Goal: Task Accomplishment & Management: Use online tool/utility

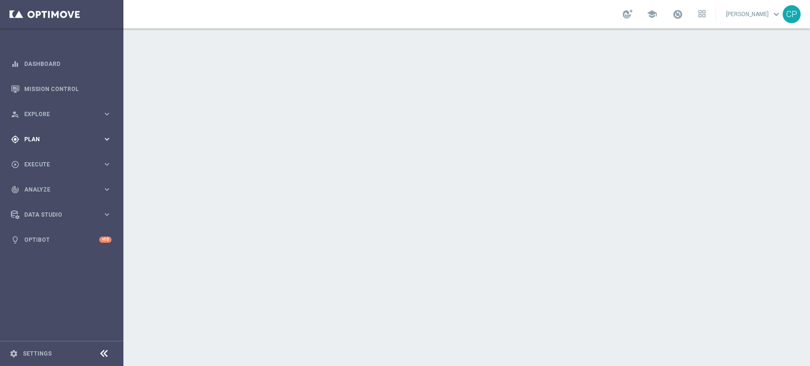
click at [94, 138] on span "Plan" at bounding box center [63, 140] width 78 height 6
click at [45, 187] on span "Templates" at bounding box center [59, 188] width 68 height 6
click at [44, 201] on link "Optimail" at bounding box center [63, 202] width 69 height 8
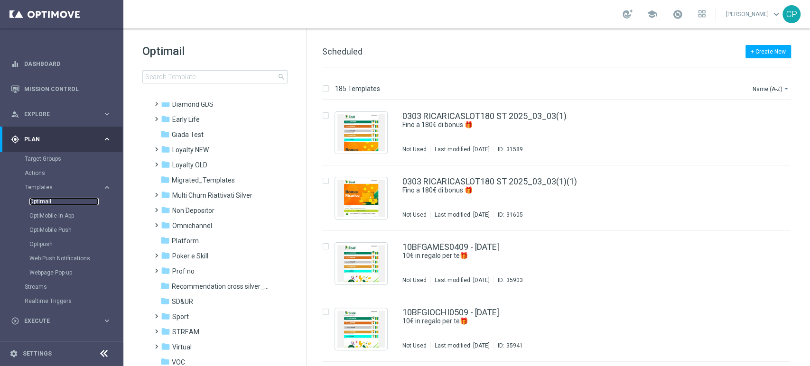
scroll to position [129, 0]
click at [209, 62] on div "Optimail search" at bounding box center [224, 64] width 164 height 40
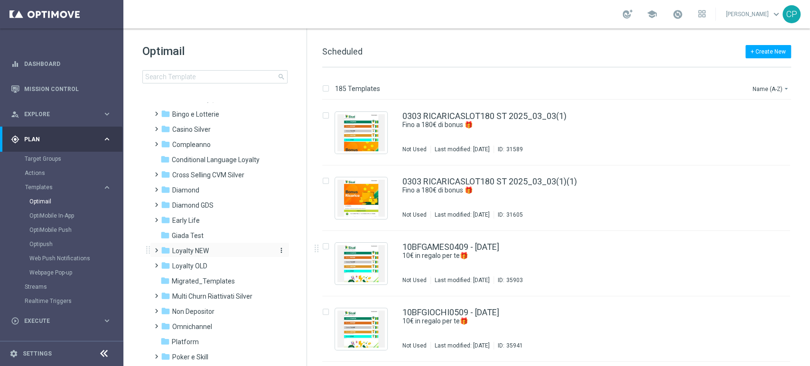
scroll to position [28, 0]
click at [195, 251] on span "Loyalty NEW" at bounding box center [190, 250] width 37 height 9
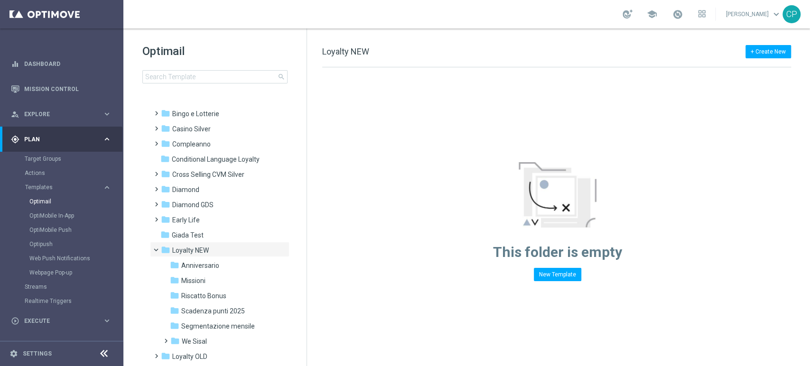
click at [140, 97] on div "Optimail search folder 1 Folder folder Scheduled more_vert folder Aesh Test_{X}…" at bounding box center [214, 87] width 183 height 118
click at [197, 341] on span "We Sisal" at bounding box center [194, 342] width 25 height 9
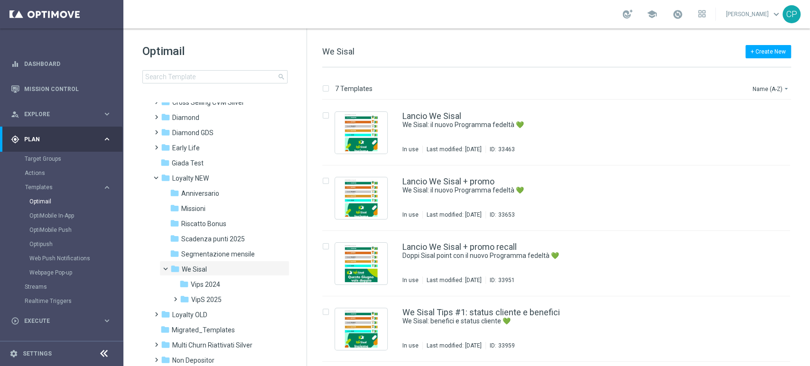
scroll to position [101, 0]
click at [201, 315] on span "Loyalty OLD" at bounding box center [189, 314] width 35 height 9
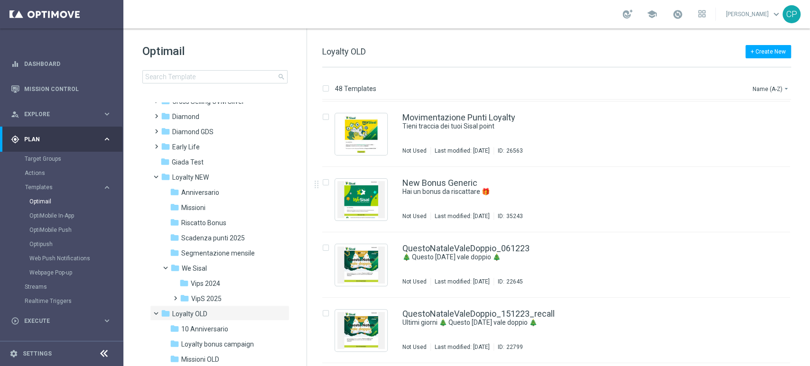
scroll to position [1177, 0]
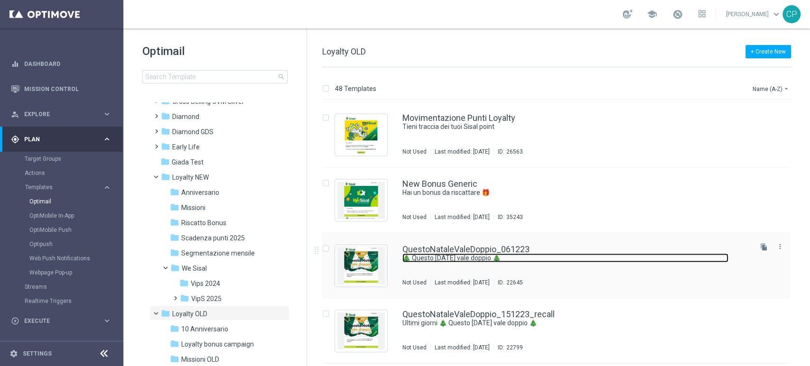
click at [525, 255] on link "🎄 Questo Natale vale doppio 🎄" at bounding box center [566, 258] width 326 height 9
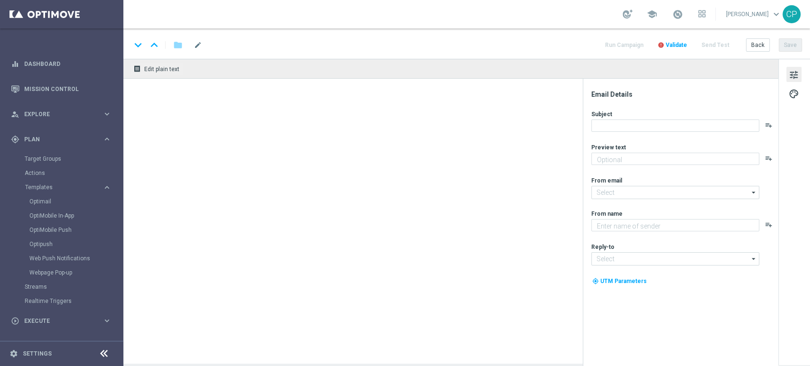
type textarea "Arrivano i doppi Sisal point del Programma fedeltà"
type textarea "Sisal"
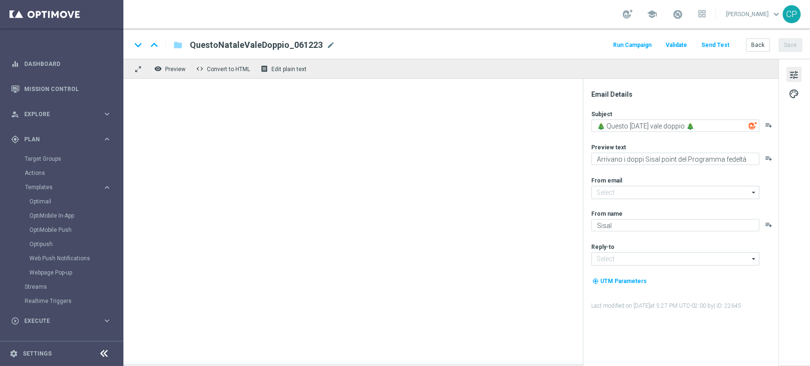
type input "[EMAIL_ADDRESS][DOMAIN_NAME]"
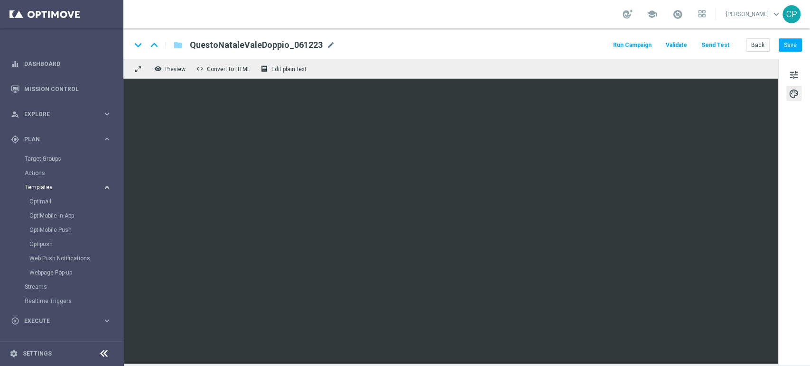
click at [47, 188] on span "Templates" at bounding box center [59, 188] width 68 height 6
click at [46, 187] on span "Templates" at bounding box center [59, 188] width 68 height 6
click at [41, 201] on link "Optimail" at bounding box center [63, 202] width 69 height 8
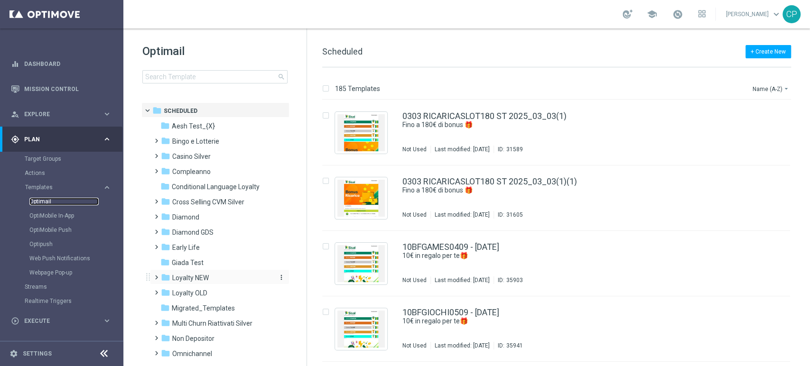
scroll to position [15, 0]
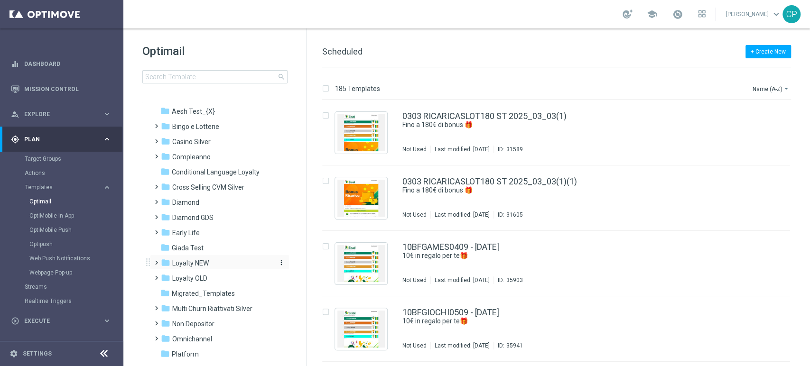
click at [199, 263] on span "Loyalty NEW" at bounding box center [190, 263] width 37 height 9
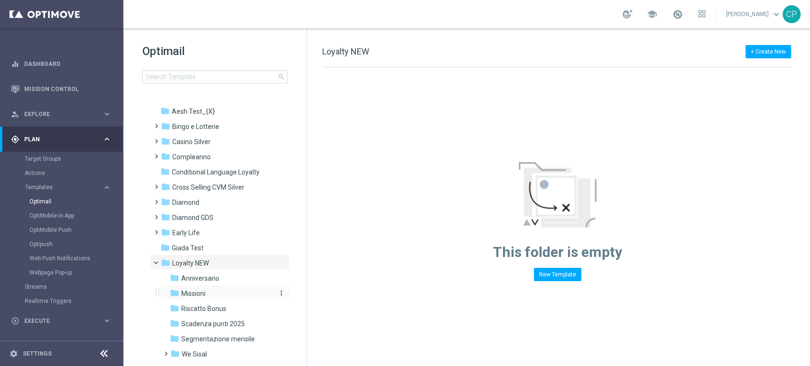
click at [200, 292] on span "Missioni" at bounding box center [193, 294] width 24 height 9
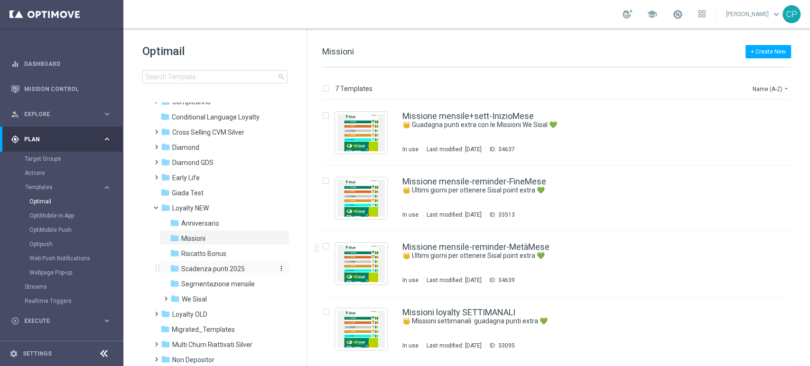
scroll to position [73, 0]
click at [214, 294] on div "folder We Sisal" at bounding box center [220, 296] width 101 height 11
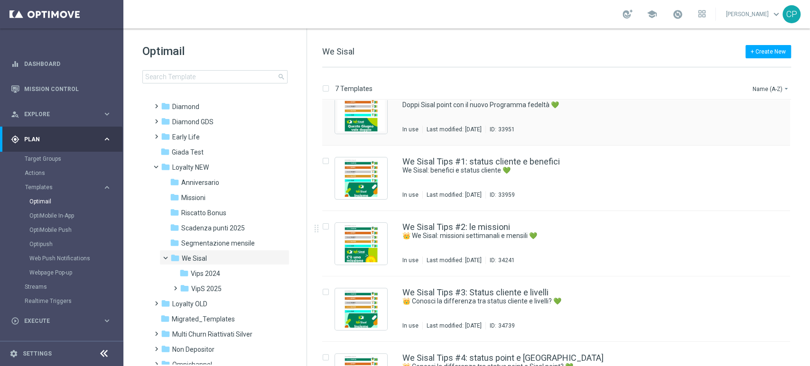
scroll to position [192, 0]
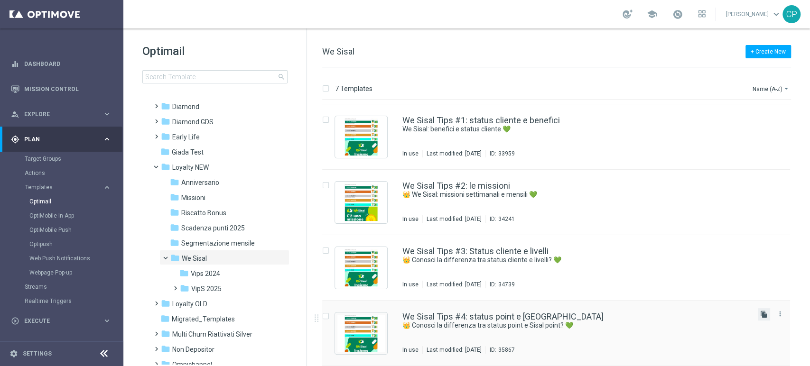
click at [763, 313] on icon "file_copy" at bounding box center [765, 315] width 8 height 8
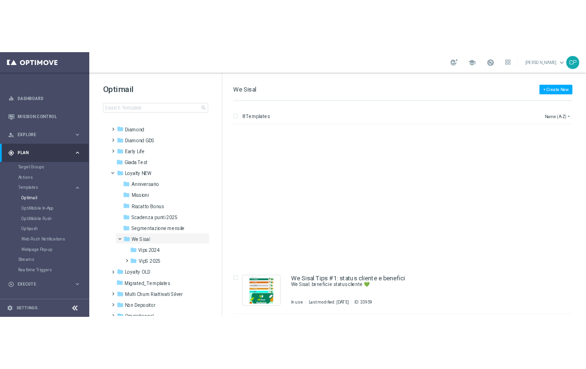
scroll to position [258, 0]
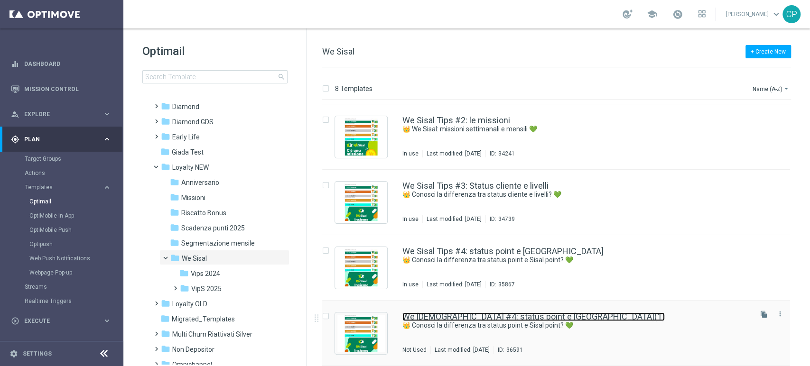
click at [456, 316] on link "We Sisal Tips #4: status point e Sisal point(1)" at bounding box center [534, 317] width 263 height 9
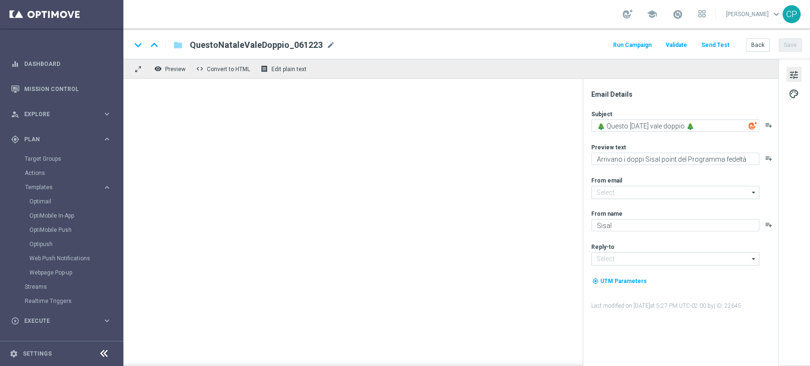
type input "[EMAIL_ADDRESS][DOMAIN_NAME]"
type textarea "👑 Conosci la differenza tra status point e Sisal point? 💚"
type textarea "Scopri come ottenere il massimo da We Sisal"
type input "[EMAIL_ADDRESS][DOMAIN_NAME]"
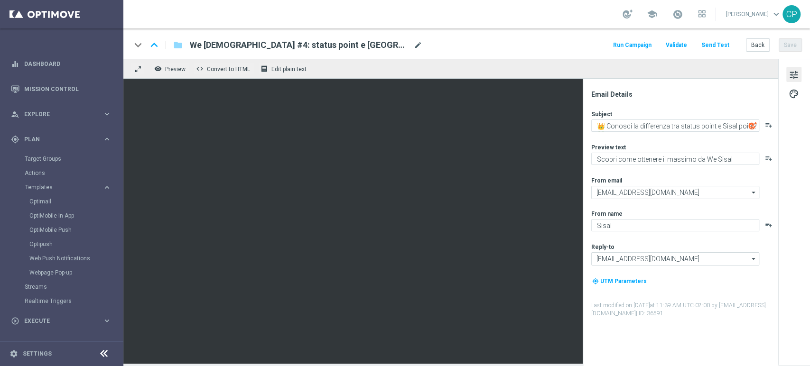
click at [414, 46] on span "mode_edit" at bounding box center [418, 45] width 9 height 9
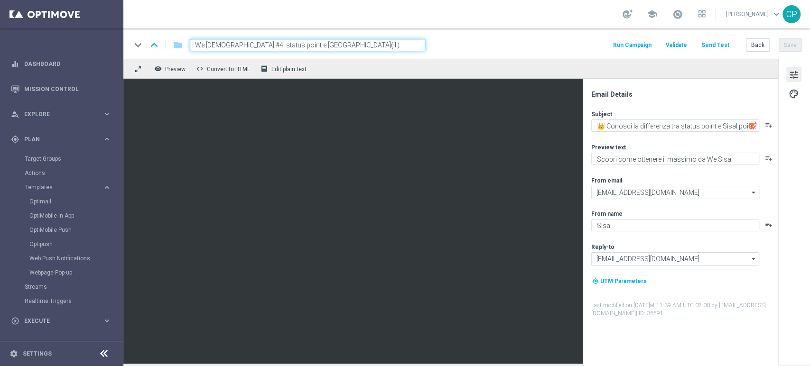
drag, startPoint x: 359, startPoint y: 46, endPoint x: 138, endPoint y: 44, distance: 221.2
click at [138, 44] on div "keyboard_arrow_down keyboard_arrow_up folder We Sisal Tips #4: status point e S…" at bounding box center [278, 45] width 294 height 12
type input "My Combo Vale Doppio"
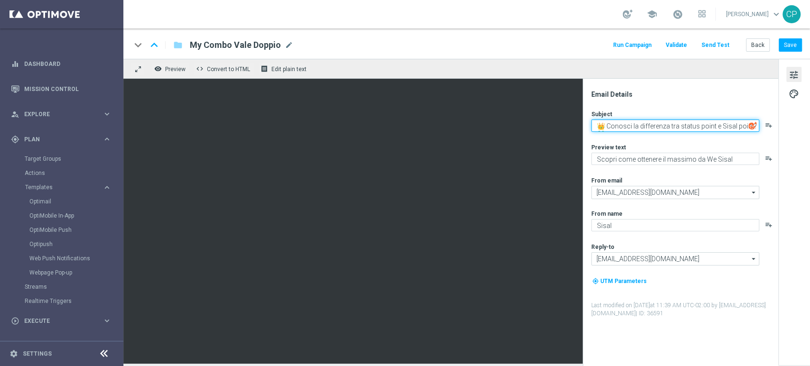
drag, startPoint x: 608, startPoint y: 125, endPoint x: 755, endPoint y: 119, distance: 146.8
click at [755, 119] on div "Subject 👑 Conosci la differenza tra status point e Sisal point? 💚 playlist_add" at bounding box center [685, 121] width 186 height 22
type textarea "👑 My Combo vale doppio 💚"
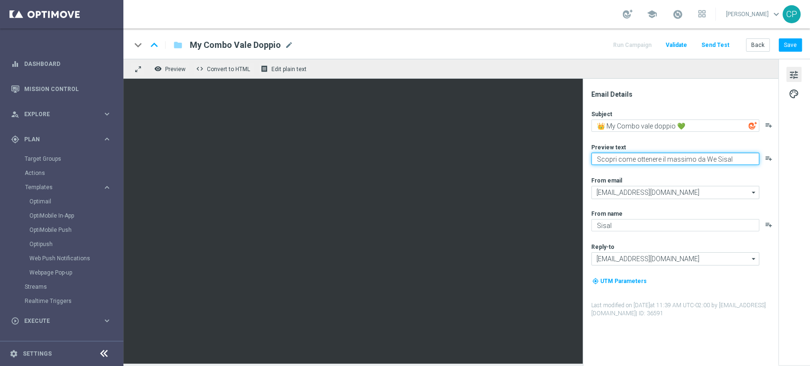
click at [649, 160] on textarea "Scopri come ottenere il massimo da We Sisal" at bounding box center [676, 159] width 168 height 12
paste textarea "Arrivano i doppi Sisal point del Programma fedeltà"
drag, startPoint x: 627, startPoint y: 160, endPoint x: 582, endPoint y: 160, distance: 44.6
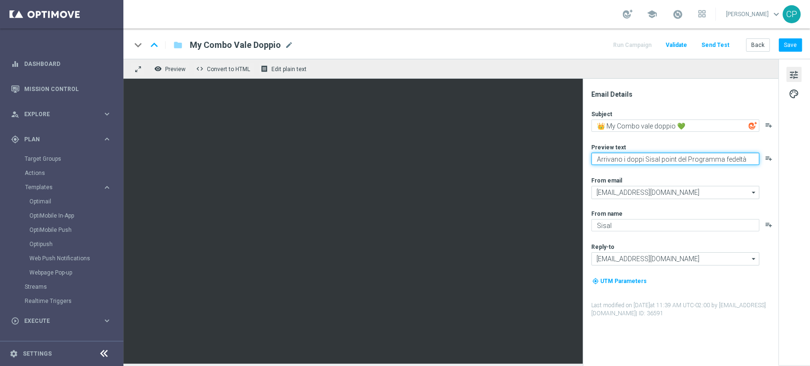
click at [583, 160] on div "Email Details Subject 👑 My Combo vale doppio 💚 playlist_add Preview text Arriva…" at bounding box center [681, 223] width 196 height 288
drag, startPoint x: 648, startPoint y: 162, endPoint x: 725, endPoint y: 156, distance: 77.2
click at [725, 156] on textarea "Doppi Sisal point del Programma fedeltà" at bounding box center [676, 159] width 168 height 12
type textarea "Doppi Sisal point con le giocate My Combo"
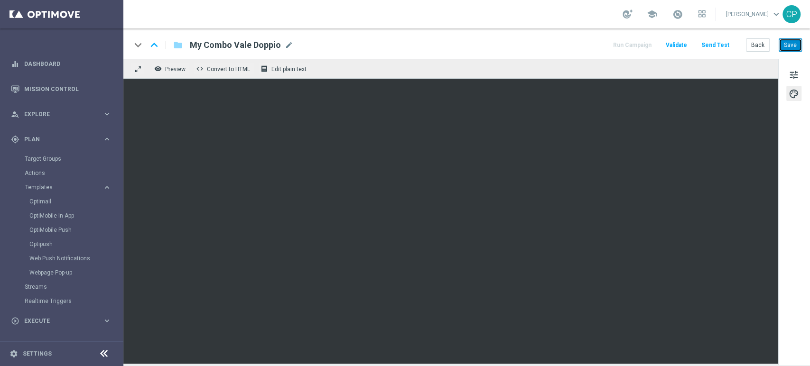
click at [790, 47] on button "Save" at bounding box center [790, 44] width 23 height 13
click at [790, 46] on button "Save" at bounding box center [790, 44] width 23 height 13
click at [788, 47] on button "Save" at bounding box center [790, 44] width 23 height 13
click at [252, 46] on span "My Combo Vale Doppio" at bounding box center [235, 44] width 91 height 11
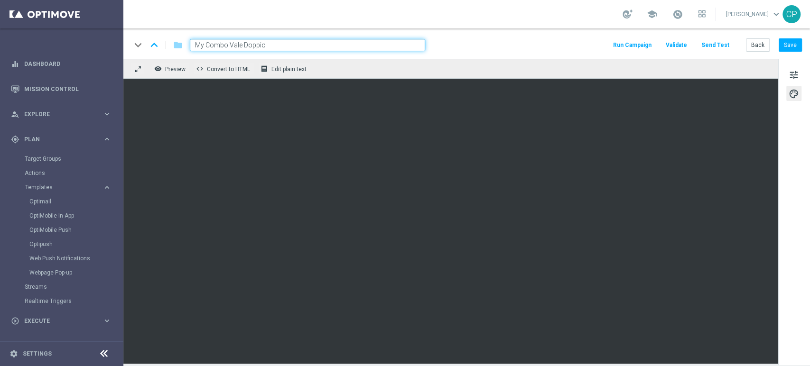
click at [252, 46] on input "My Combo Vale Doppio" at bounding box center [307, 45] width 235 height 12
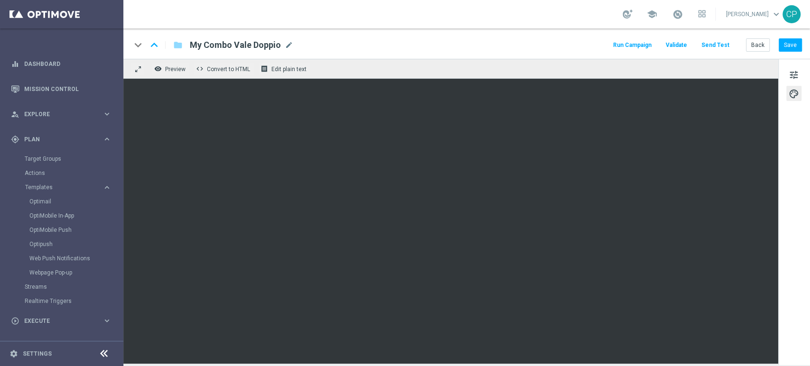
click at [252, 42] on span "My Combo Vale Doppio" at bounding box center [235, 44] width 91 height 11
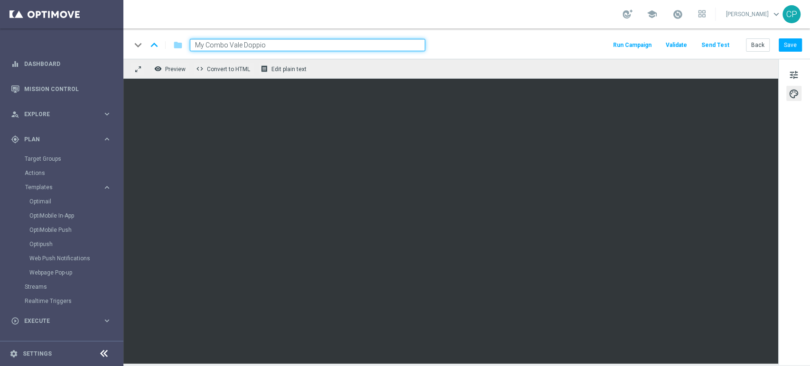
click at [252, 42] on input "My Combo Vale Doppio" at bounding box center [307, 45] width 235 height 12
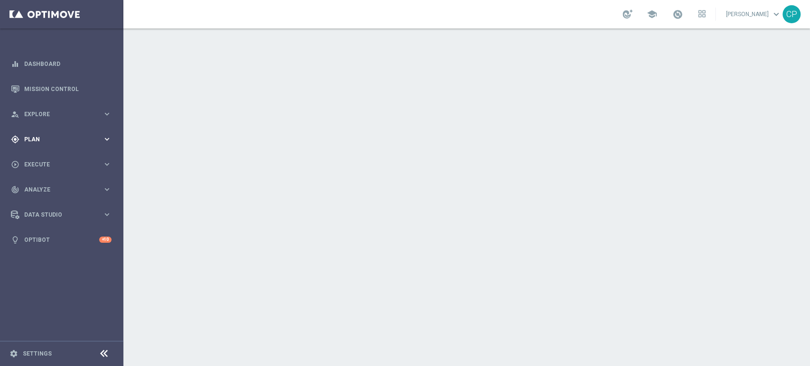
click at [96, 137] on span "Plan" at bounding box center [63, 140] width 78 height 6
click at [42, 187] on span "Templates" at bounding box center [59, 188] width 68 height 6
click at [41, 203] on link "Optimail" at bounding box center [63, 202] width 69 height 8
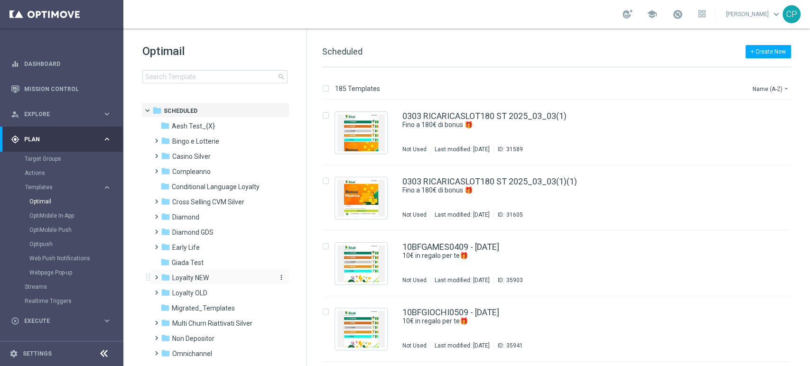
click at [191, 277] on span "Loyalty NEW" at bounding box center [190, 278] width 37 height 9
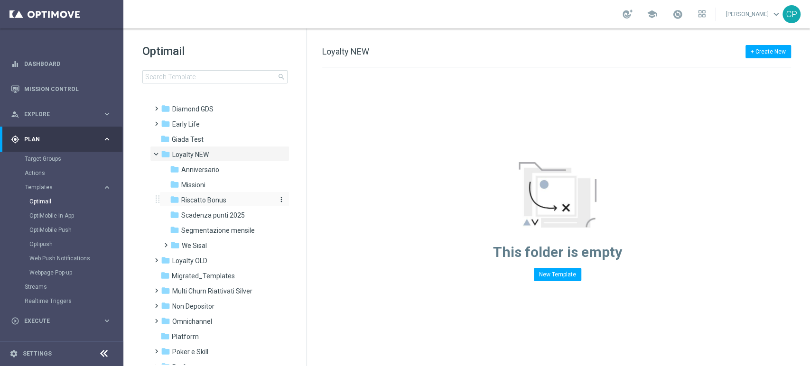
scroll to position [129, 0]
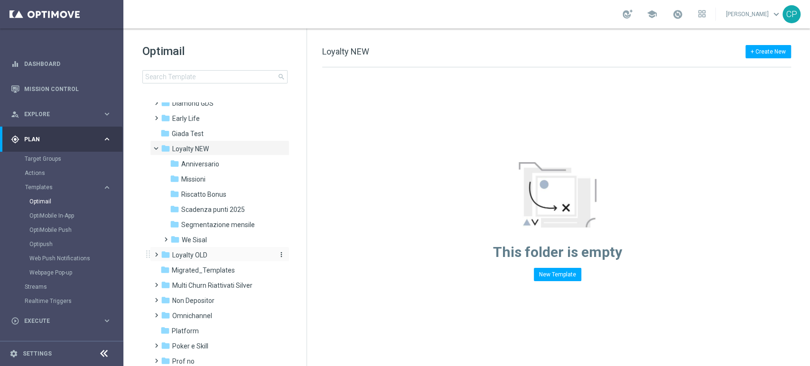
click at [195, 252] on span "Loyalty OLD" at bounding box center [189, 255] width 35 height 9
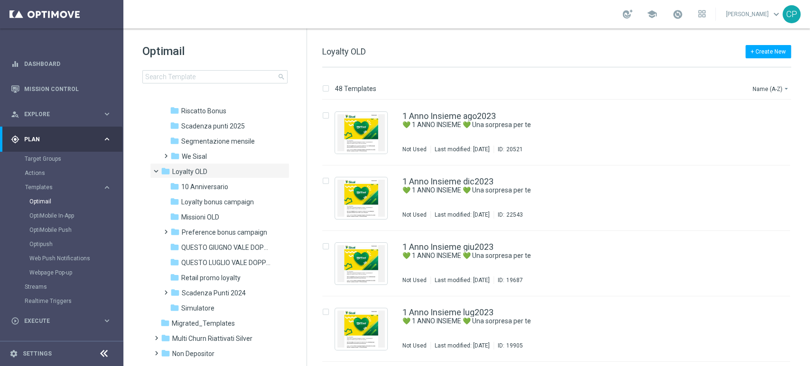
scroll to position [216, 0]
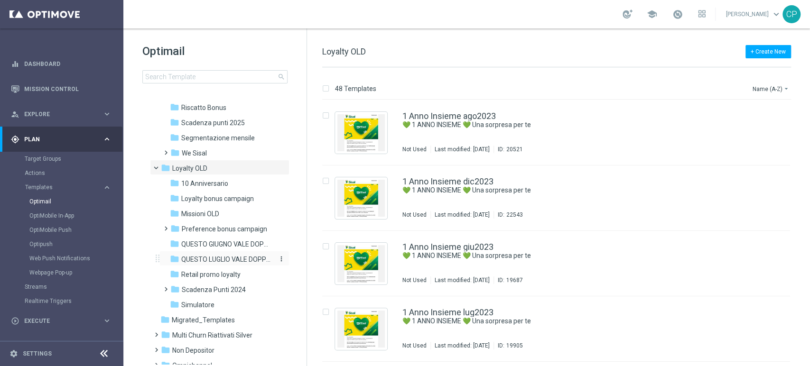
click at [195, 257] on span "QUESTO LUGLIO VALE DOPPIO" at bounding box center [226, 259] width 90 height 9
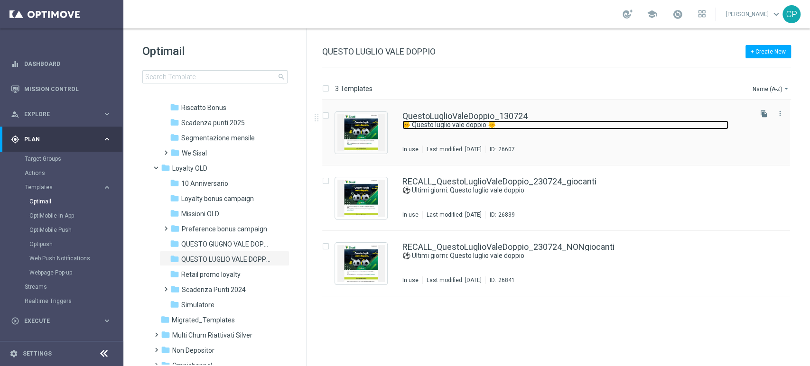
click at [441, 121] on link "🌞 Questo luglio vale doppio 🌞" at bounding box center [566, 125] width 326 height 9
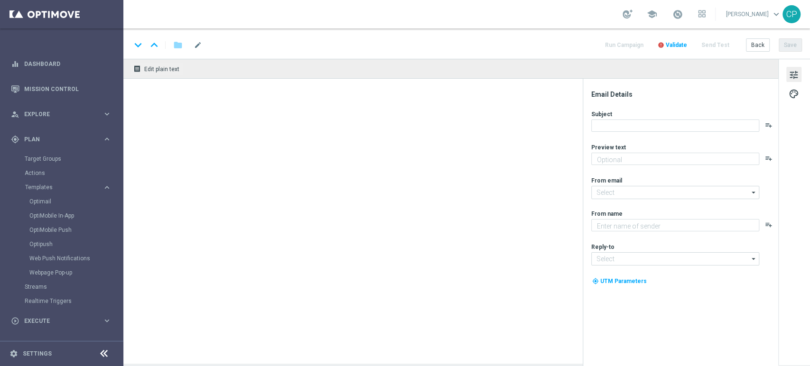
type textarea "Arrivano i doppi Sisal point del Programma fedeltà"
type textarea "Sisal"
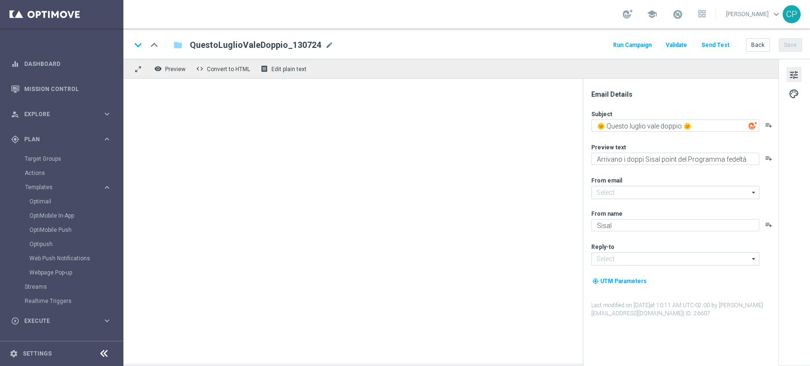
type input "[EMAIL_ADDRESS][DOMAIN_NAME]"
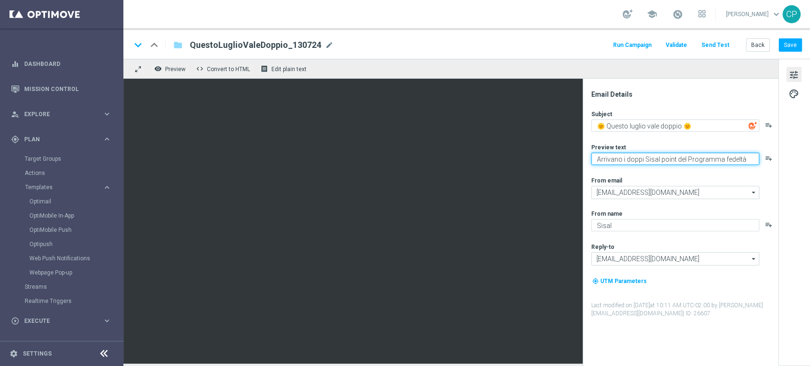
click at [693, 158] on textarea "Arrivano i doppi Sisal point del Programma fedeltà" at bounding box center [676, 159] width 168 height 12
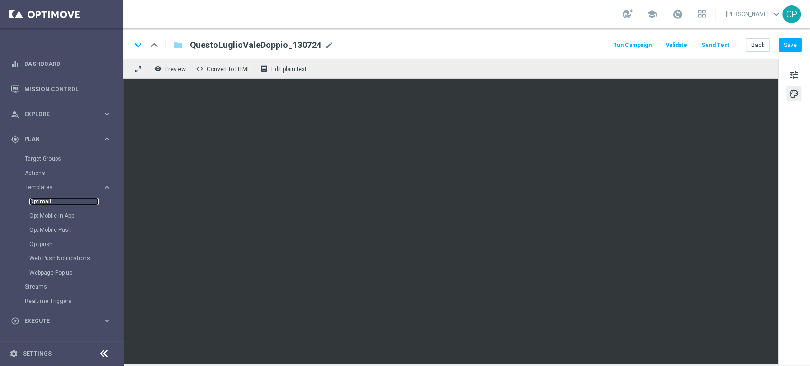
click at [45, 201] on link "Optimail" at bounding box center [63, 202] width 69 height 8
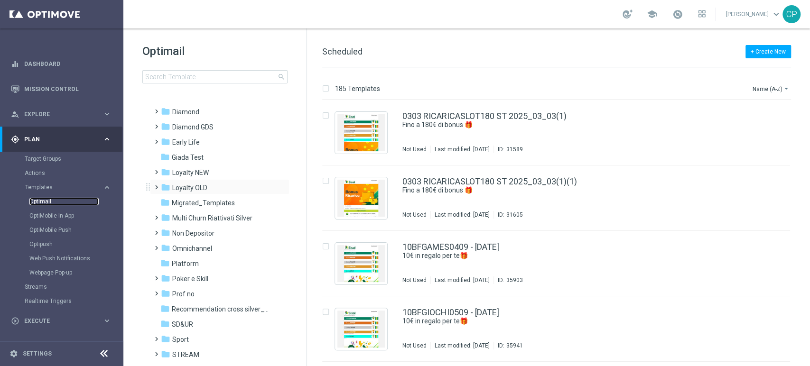
scroll to position [109, 0]
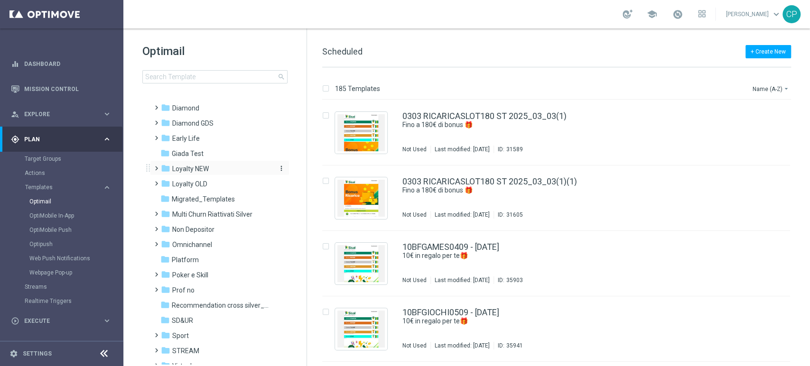
click at [212, 168] on div "folder Loyalty NEW" at bounding box center [215, 169] width 109 height 11
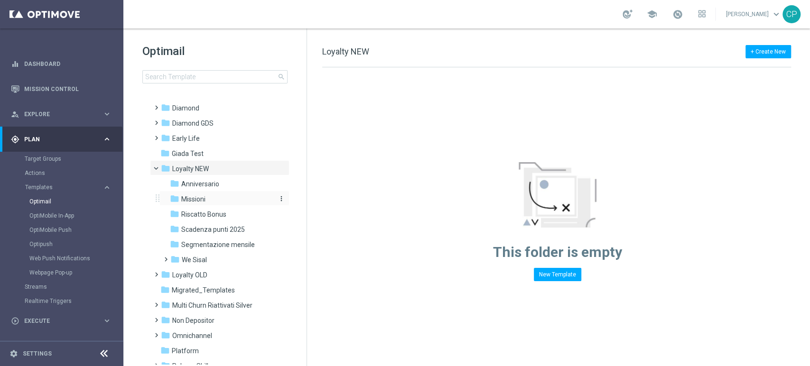
click at [204, 199] on span "Missioni" at bounding box center [193, 199] width 24 height 9
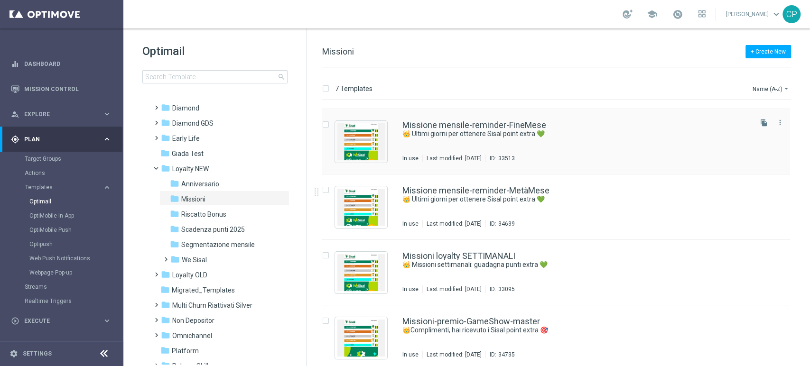
scroll to position [57, 0]
click at [460, 259] on link "Missioni loyalty SETTIMANALI" at bounding box center [459, 256] width 113 height 9
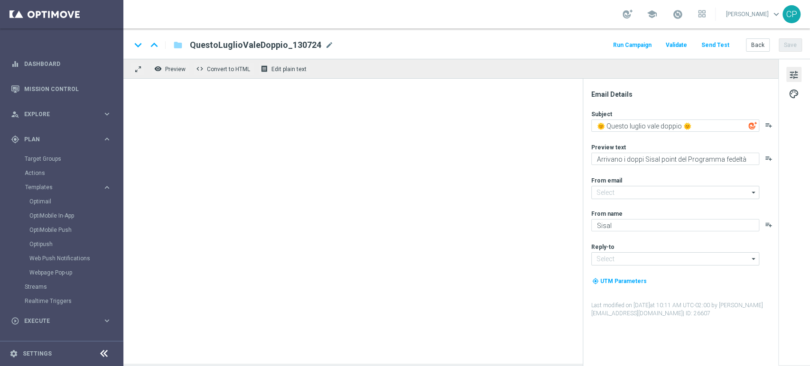
type input "[EMAIL_ADDRESS][DOMAIN_NAME]"
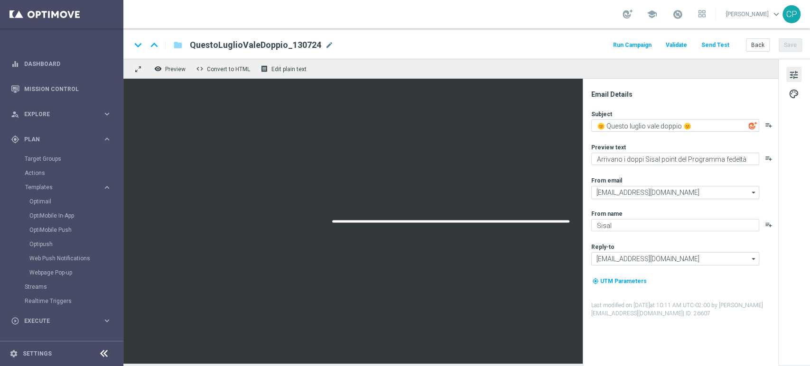
type textarea "👑 Missioni settimanali: guadagna punti extra 💚"
type textarea "Scopri le missioni We Sisal pensate per te"
type input "[EMAIL_ADDRESS][DOMAIN_NAME]"
click at [760, 47] on button "Back" at bounding box center [758, 44] width 24 height 13
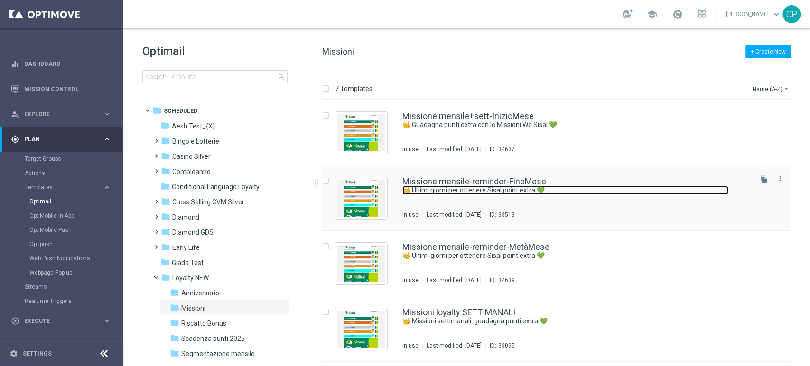
click at [437, 189] on link "👑 Ultimi giorni per ottenere Sisal point extra 💚" at bounding box center [566, 190] width 326 height 9
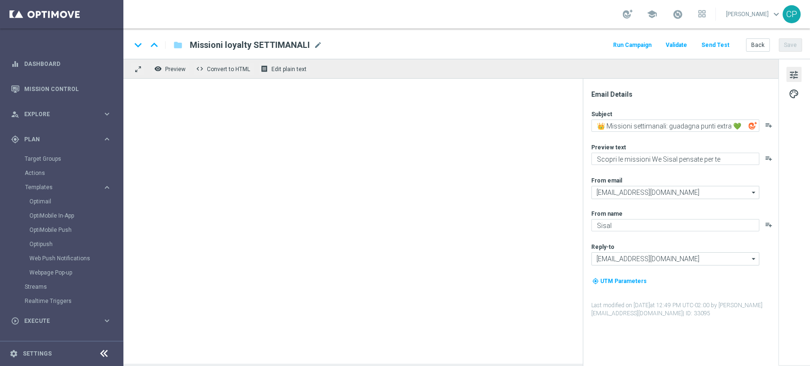
type textarea "👑 Ultimi giorni per ottenere Sisal point extra 💚"
type textarea "Tic-tac ⌚ le Missioni We Sisal ti aspettano"
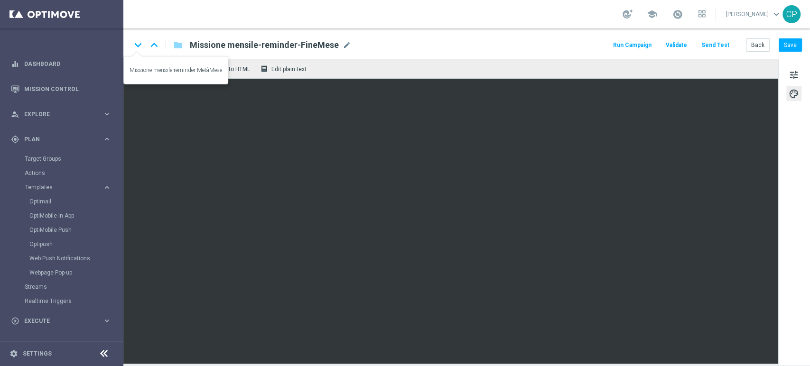
click at [140, 45] on icon "keyboard_arrow_down" at bounding box center [138, 45] width 14 height 14
click at [41, 199] on link "Optimail" at bounding box center [63, 202] width 69 height 8
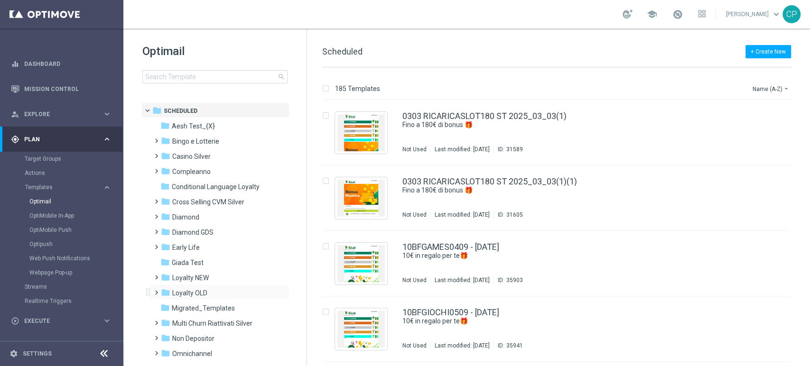
click at [181, 287] on div "folder Loyalty OLD more_vert" at bounding box center [220, 292] width 140 height 15
click at [193, 291] on span "Loyalty OLD" at bounding box center [189, 293] width 35 height 9
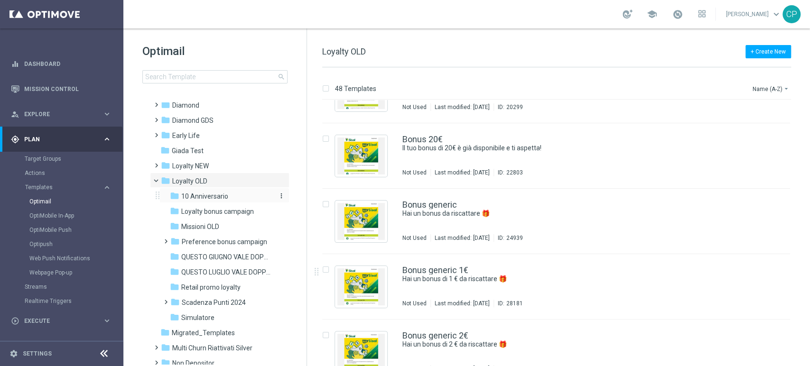
scroll to position [114, 0]
click at [214, 272] on span "QUESTO LUGLIO VALE DOPPIO" at bounding box center [226, 270] width 90 height 9
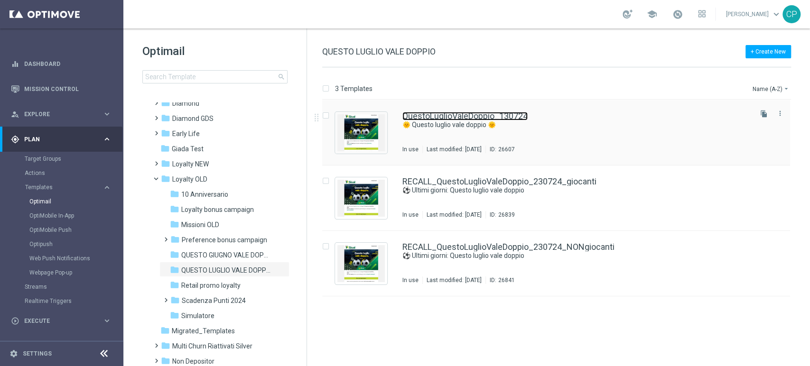
click at [458, 120] on link "QuestoLuglioValeDoppio_130724" at bounding box center [465, 116] width 125 height 9
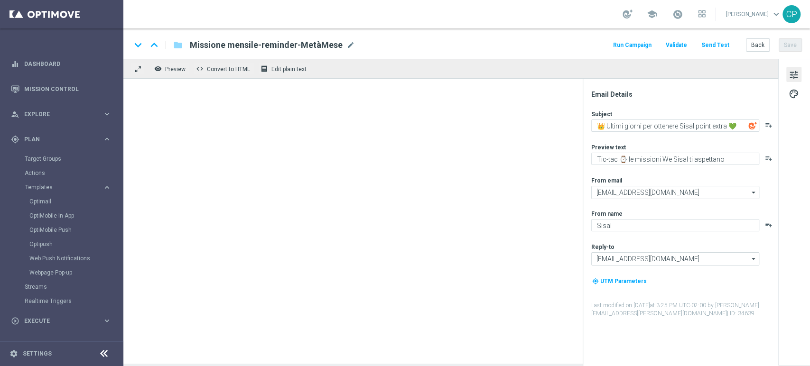
type textarea "🌞 Questo luglio vale doppio 🌞"
type textarea "Arrivano i doppi Sisal point del Programma fedeltà"
type input "[EMAIL_ADDRESS][DOMAIN_NAME]"
